Goal: Transaction & Acquisition: Purchase product/service

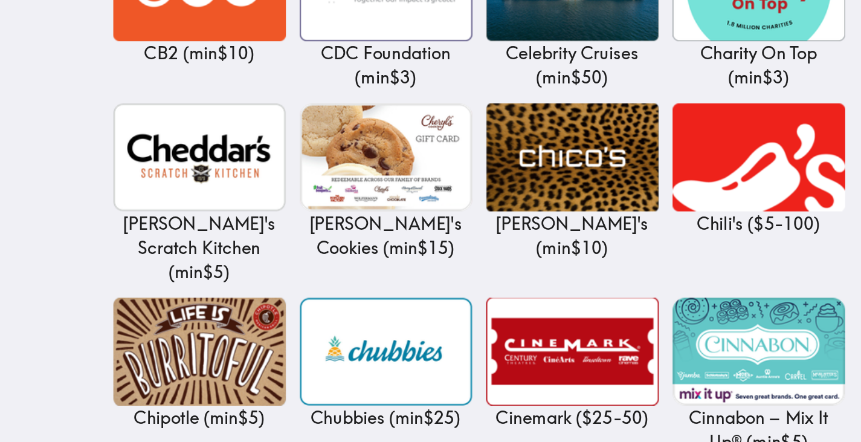
scroll to position [1747, 0]
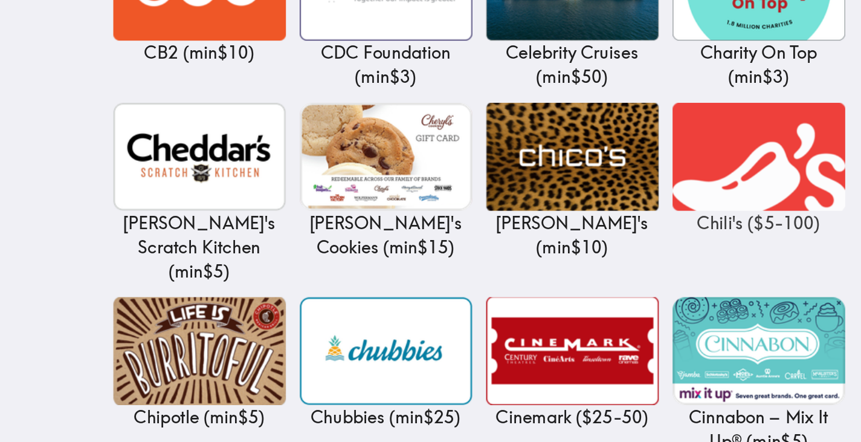
click at [668, 204] on img at bounding box center [679, 242] width 121 height 76
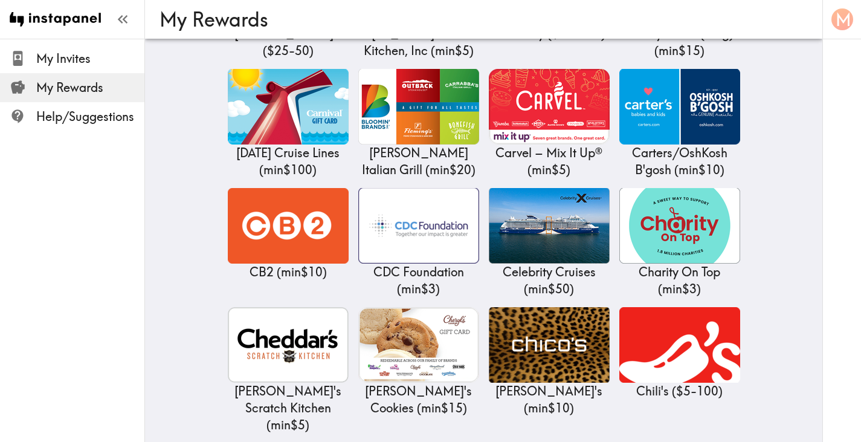
scroll to position [1646, 0]
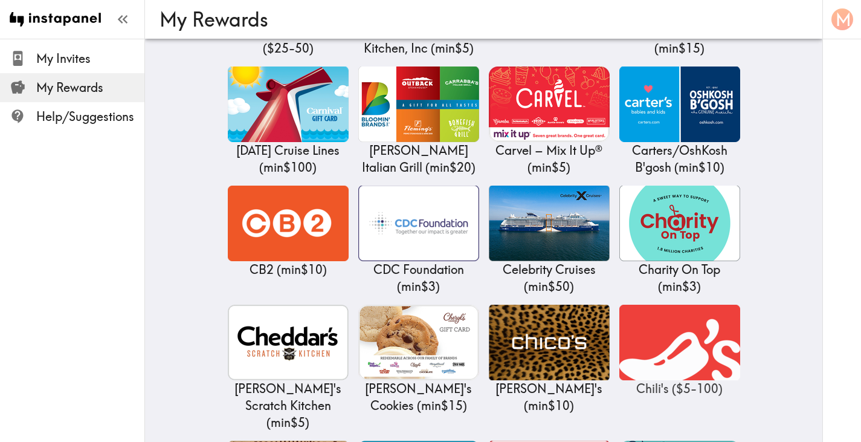
click at [702, 324] on img at bounding box center [679, 343] width 121 height 76
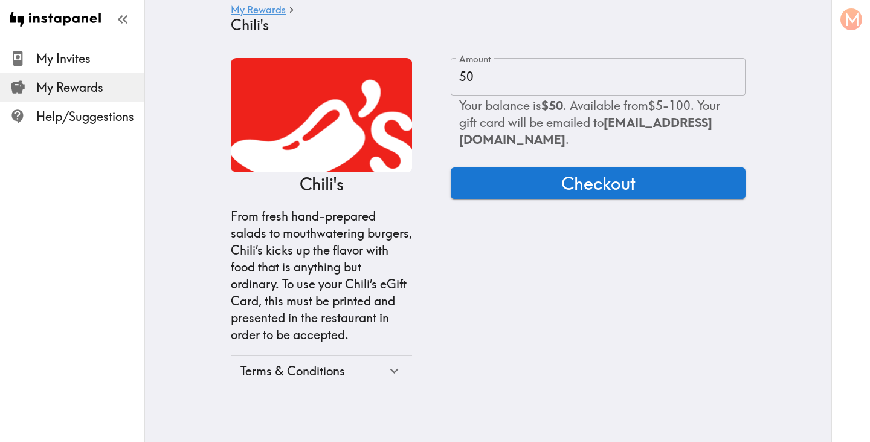
click at [392, 370] on icon at bounding box center [394, 371] width 8 height 5
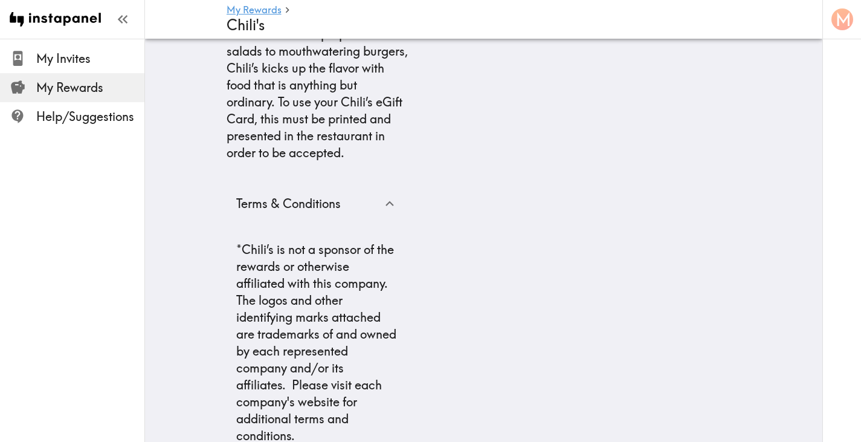
scroll to position [183, 0]
click at [381, 207] on icon at bounding box center [389, 203] width 16 height 16
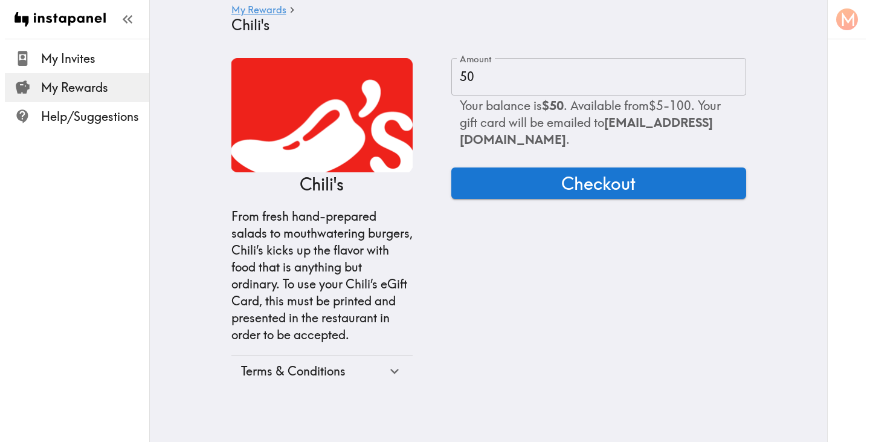
scroll to position [0, 0]
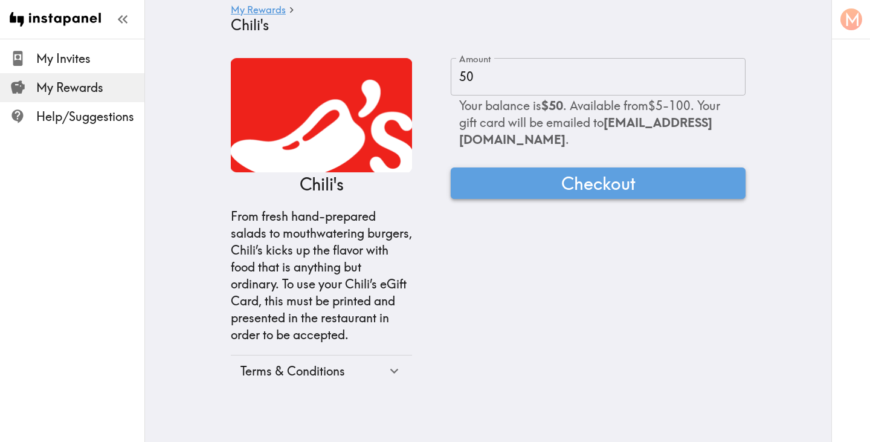
click at [624, 184] on span "Checkout" at bounding box center [598, 183] width 74 height 24
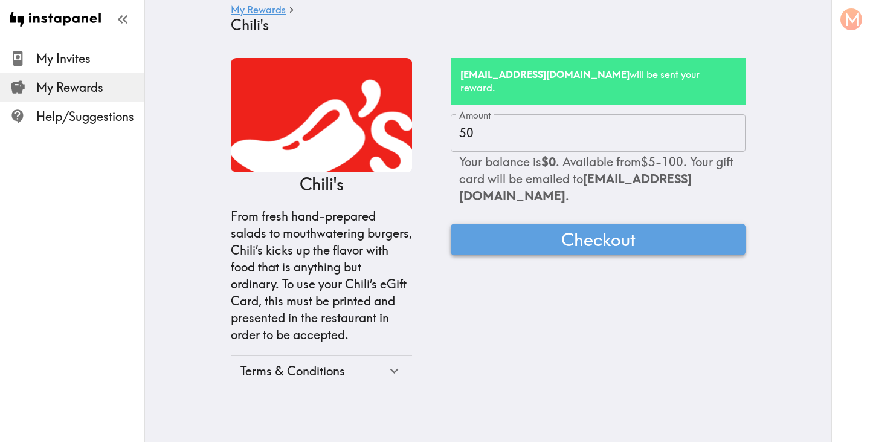
click at [539, 224] on button "Checkout" at bounding box center [598, 239] width 295 height 31
